Goal: Task Accomplishment & Management: Use online tool/utility

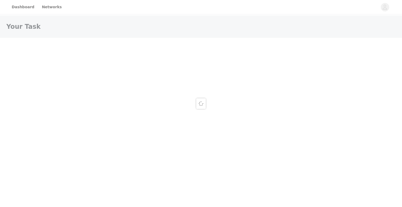
click at [25, 6] on div at bounding box center [201, 103] width 402 height 207
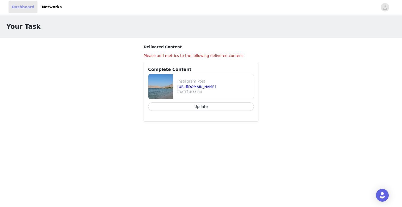
click at [25, 6] on link "Dashboard" at bounding box center [23, 7] width 29 height 12
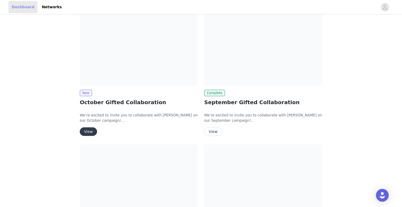
scroll to position [95, 0]
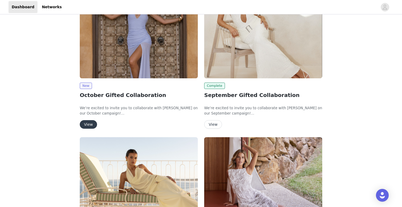
click at [87, 123] on button "View" at bounding box center [88, 124] width 17 height 9
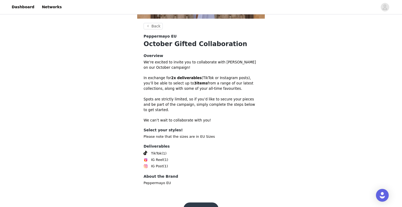
scroll to position [134, 0]
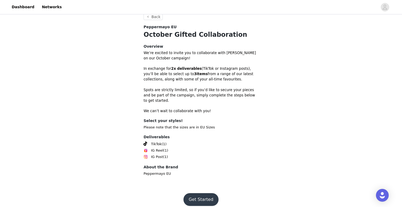
click at [201, 196] on button "Get Started" at bounding box center [201, 199] width 35 height 13
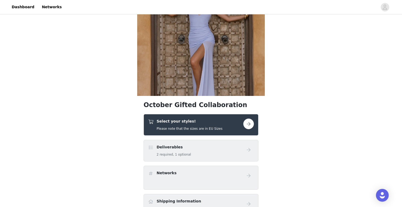
scroll to position [56, 0]
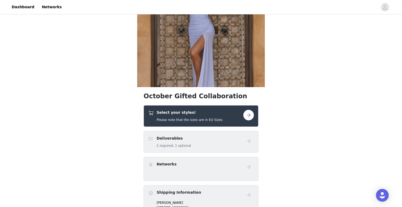
click at [250, 116] on button "button" at bounding box center [248, 115] width 11 height 11
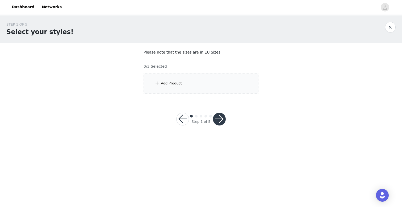
click at [205, 89] on div "Add Product" at bounding box center [201, 83] width 115 height 20
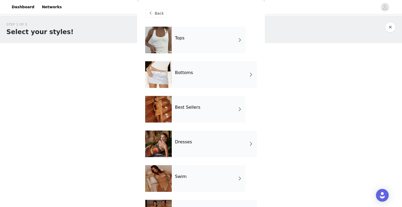
click at [205, 37] on div "Tops" at bounding box center [209, 40] width 74 height 27
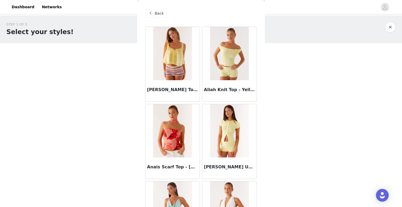
click at [300, 74] on div "STEP 1 OF 5 Select your styles! Please note that the sizes are in EU Sizes 0/3 …" at bounding box center [201, 57] width 402 height 84
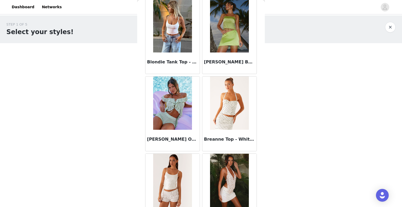
scroll to position [607, 0]
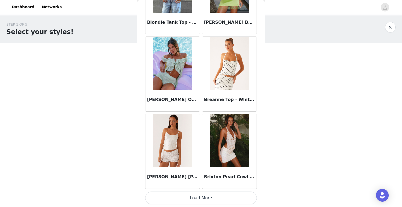
click at [186, 197] on button "Load More" at bounding box center [201, 197] width 112 height 13
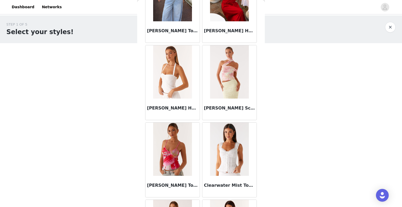
scroll to position [1225, 0]
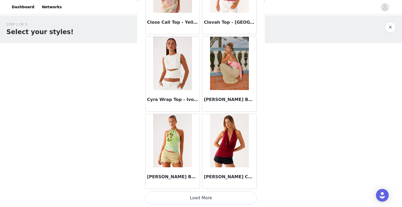
click at [196, 198] on button "Load More" at bounding box center [201, 197] width 112 height 13
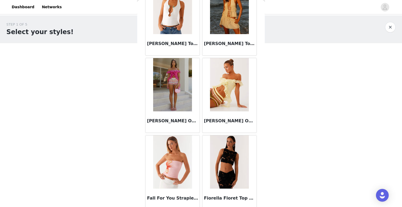
scroll to position [1728, 0]
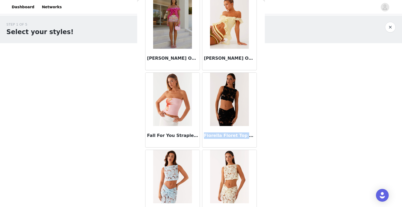
drag, startPoint x: 204, startPoint y: 135, endPoint x: 256, endPoint y: 135, distance: 51.3
click at [256, 135] on div "Fiorella Floret Top - Black" at bounding box center [229, 136] width 54 height 21
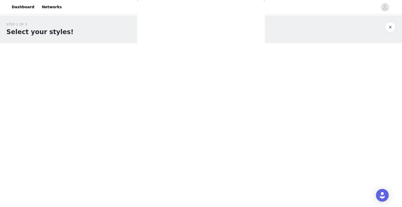
scroll to position [0, 0]
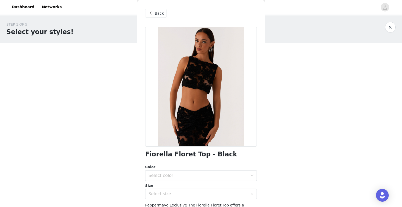
click at [160, 15] on span "Back" at bounding box center [159, 14] width 9 height 6
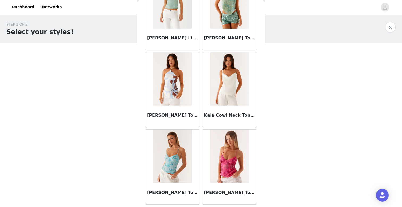
scroll to position [2150, 0]
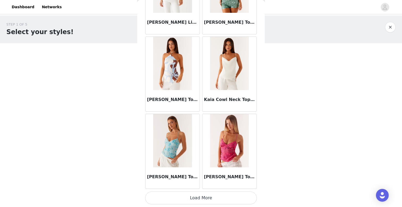
click at [182, 197] on button "Load More" at bounding box center [201, 197] width 112 height 13
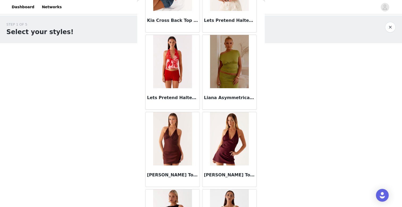
scroll to position [2604, 0]
